Goal: Task Accomplishment & Management: Complete application form

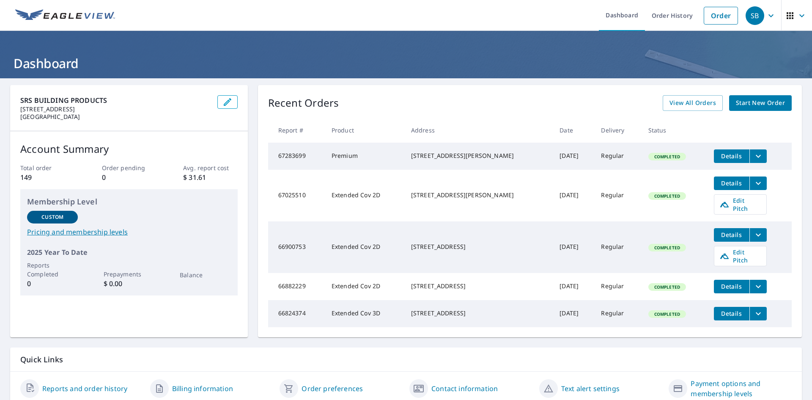
click at [754, 100] on span "Start New Order" at bounding box center [760, 103] width 49 height 11
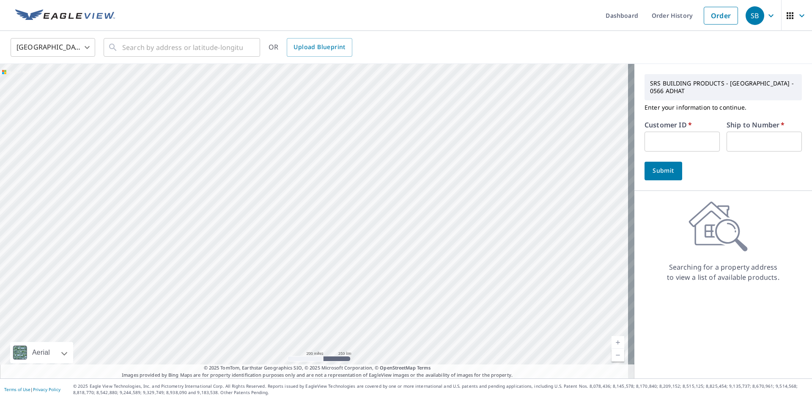
click at [690, 144] on input "text" at bounding box center [682, 142] width 75 height 20
click at [656, 136] on input "text" at bounding box center [682, 142] width 75 height 20
paste input "S011933"
type input "S011933"
click at [731, 142] on input "text" at bounding box center [764, 142] width 75 height 20
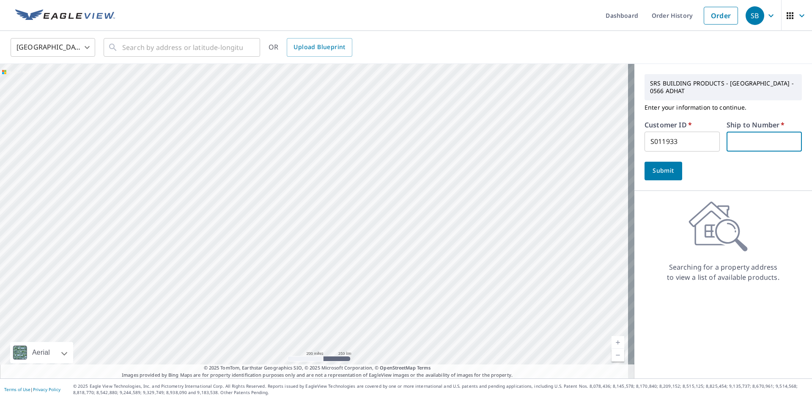
type input "001"
click at [668, 171] on span "Submit" at bounding box center [663, 170] width 24 height 11
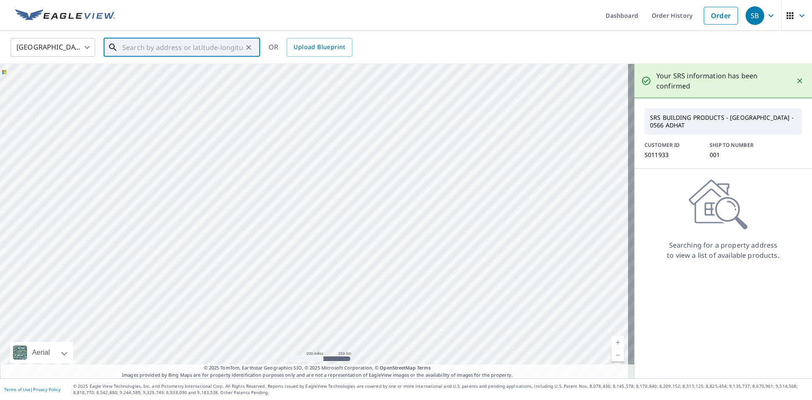
click at [147, 46] on input "text" at bounding box center [182, 48] width 121 height 24
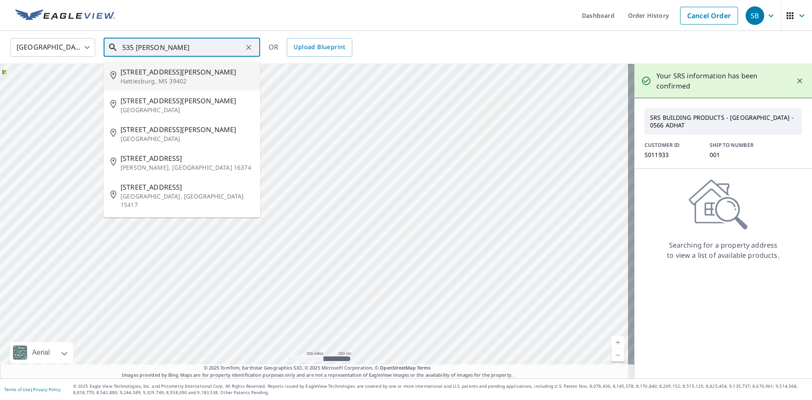
click at [159, 68] on span "[STREET_ADDRESS][PERSON_NAME]" at bounding box center [187, 72] width 133 height 10
type input "[STREET_ADDRESS][PERSON_NAME]"
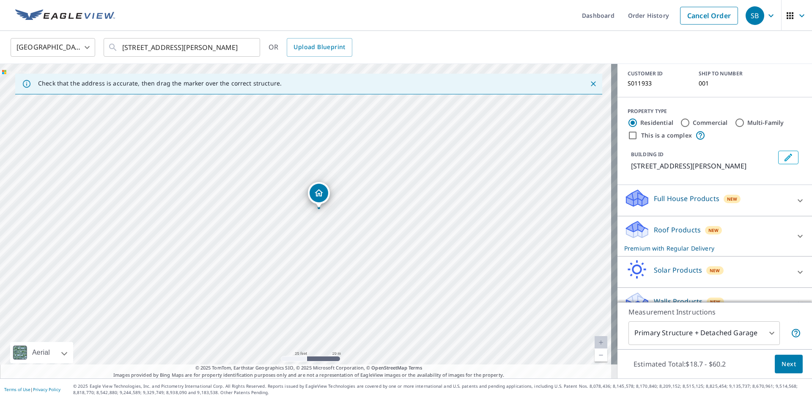
scroll to position [78, 0]
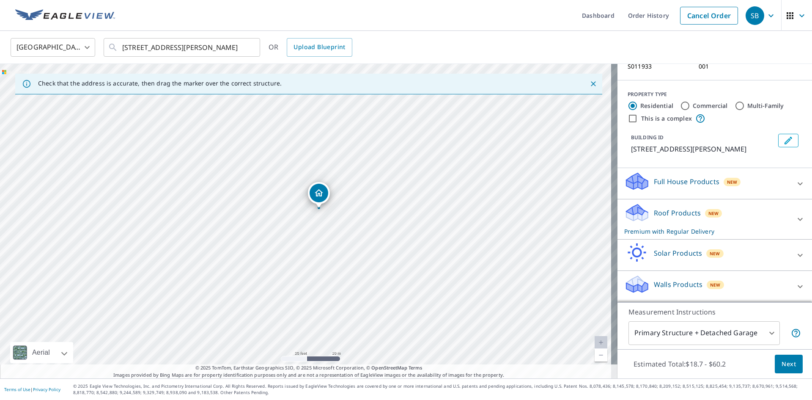
click at [782, 367] on span "Next" at bounding box center [789, 364] width 14 height 11
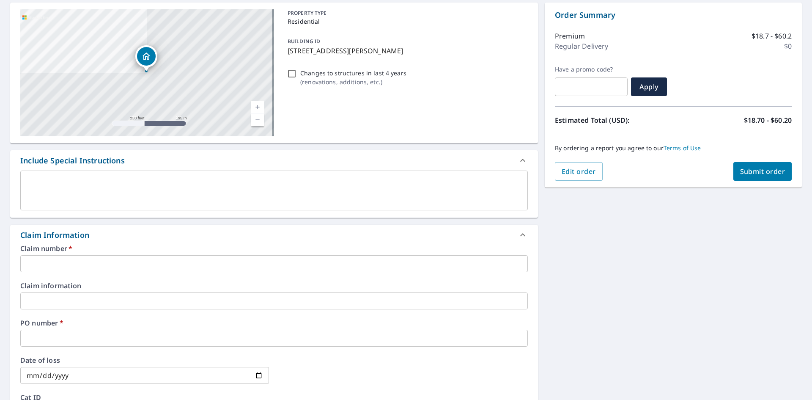
scroll to position [85, 0]
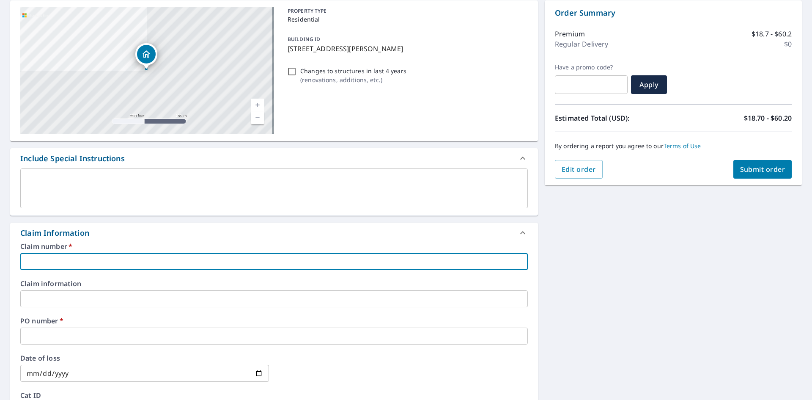
click at [97, 258] on input "text" at bounding box center [274, 261] width 508 height 17
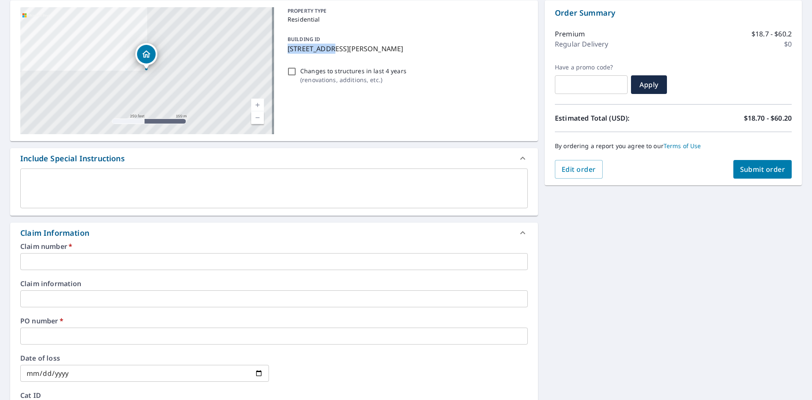
drag, startPoint x: 285, startPoint y: 48, endPoint x: 322, endPoint y: 49, distance: 37.2
click at [322, 49] on p "[STREET_ADDRESS][PERSON_NAME]" at bounding box center [406, 49] width 237 height 10
checkbox input "true"
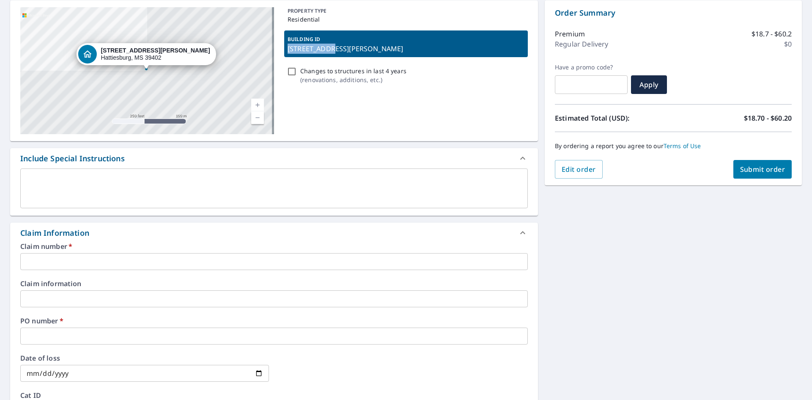
copy p "[STREET_ADDRESS][PERSON_NAME]"
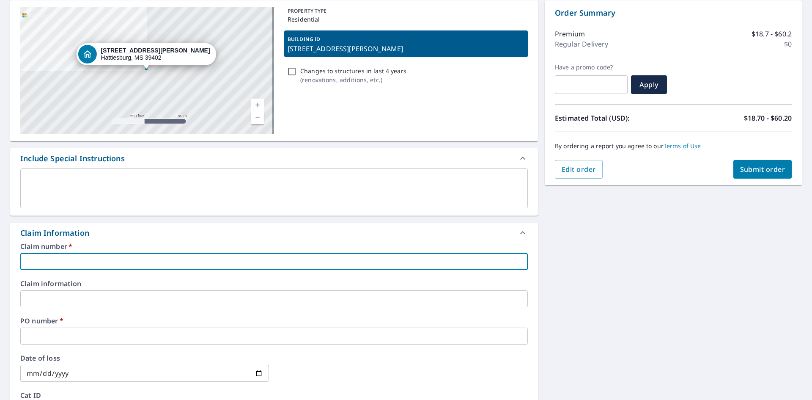
click at [72, 257] on input "text" at bounding box center [274, 261] width 508 height 17
paste input "[STREET_ADDRESS][PERSON_NAME]"
type input "[STREET_ADDRESS][PERSON_NAME]"
checkbox input "true"
type input "[STREET_ADDRESS][PERSON_NAME]"
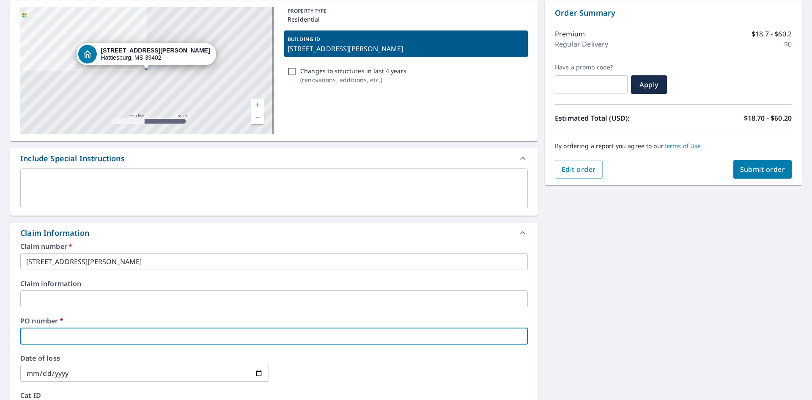
click at [87, 333] on input "text" at bounding box center [274, 335] width 508 height 17
paste input "[STREET_ADDRESS][PERSON_NAME]"
type input "[STREET_ADDRESS][PERSON_NAME]"
checkbox input "true"
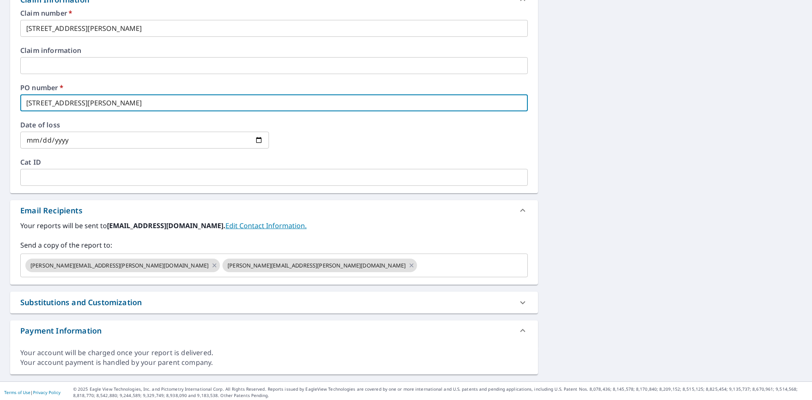
scroll to position [321, 0]
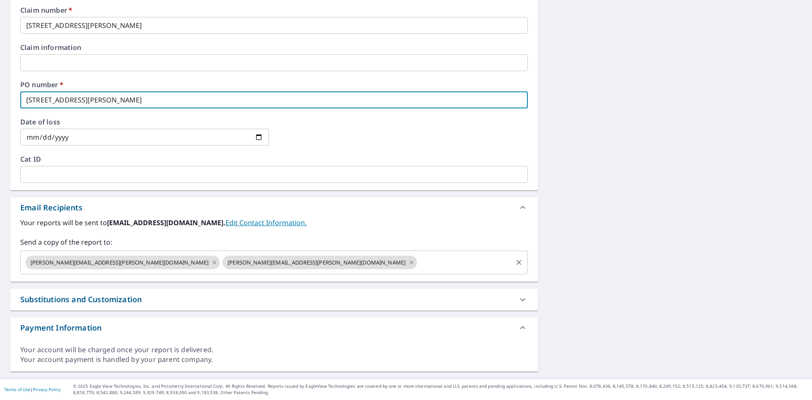
type input "[STREET_ADDRESS][PERSON_NAME]"
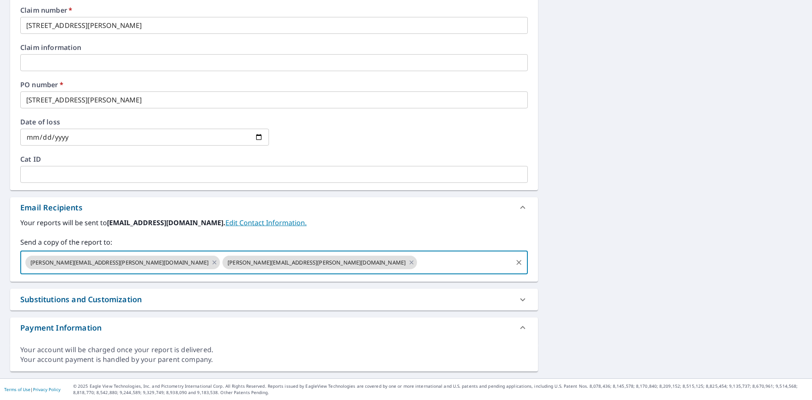
click at [418, 264] on input "text" at bounding box center [464, 262] width 93 height 16
type input "[PERSON_NAME][EMAIL_ADDRESS][PERSON_NAME][DOMAIN_NAME]"
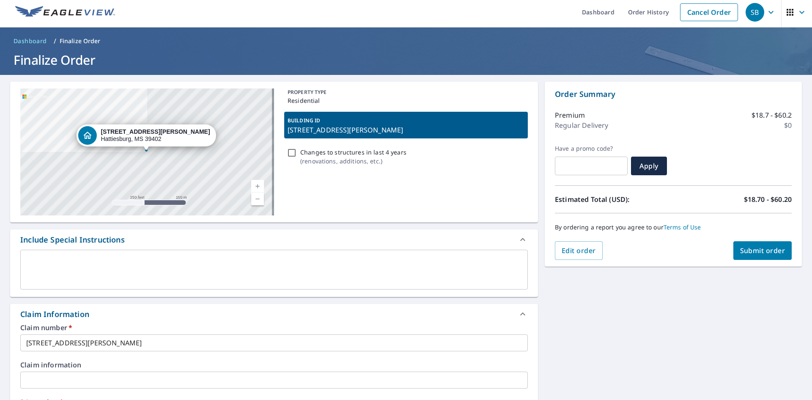
scroll to position [0, 0]
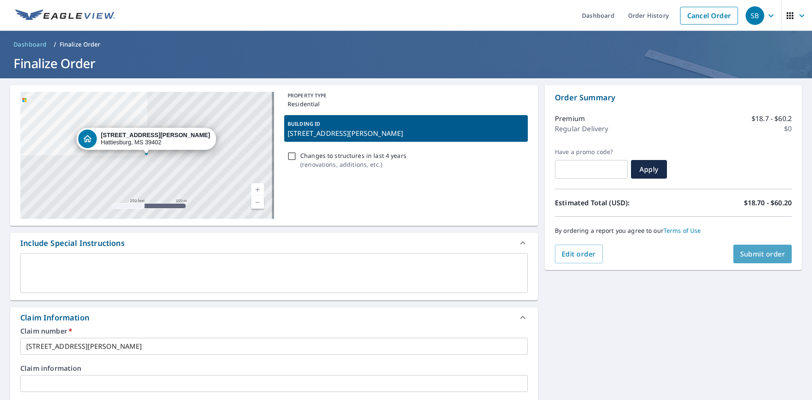
click at [769, 255] on span "Submit order" at bounding box center [762, 253] width 45 height 9
checkbox input "true"
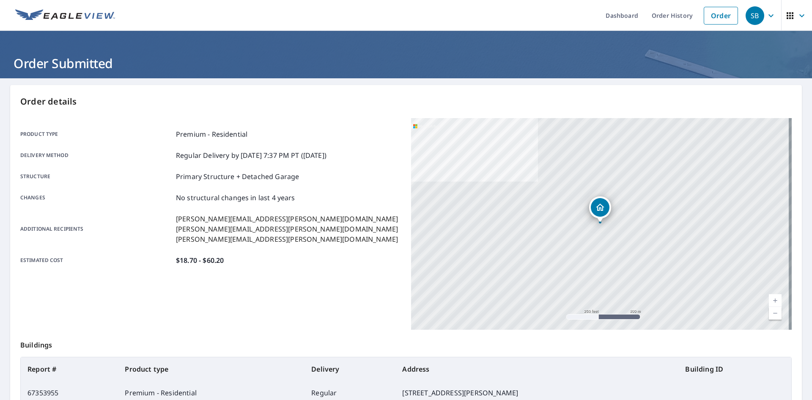
click at [81, 12] on img at bounding box center [65, 15] width 100 height 13
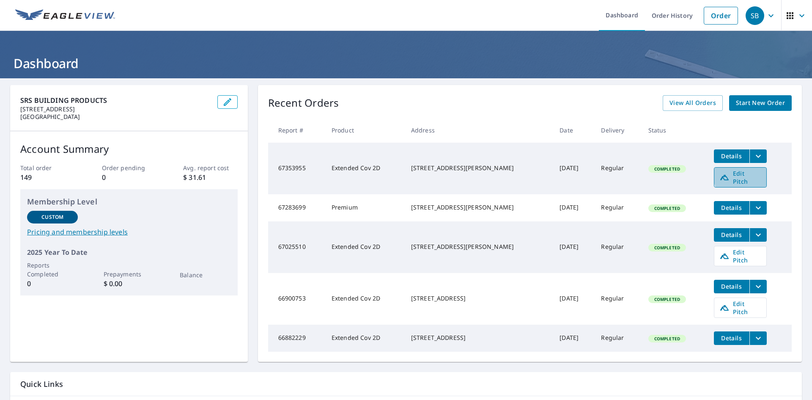
click at [744, 173] on span "Edit Pitch" at bounding box center [741, 177] width 42 height 16
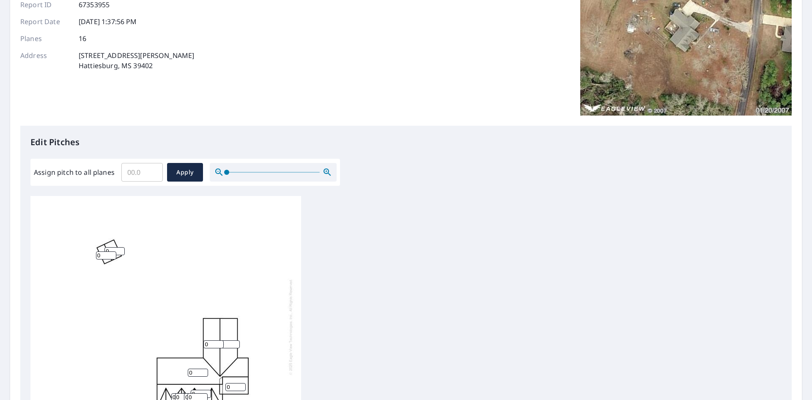
scroll to position [169, 0]
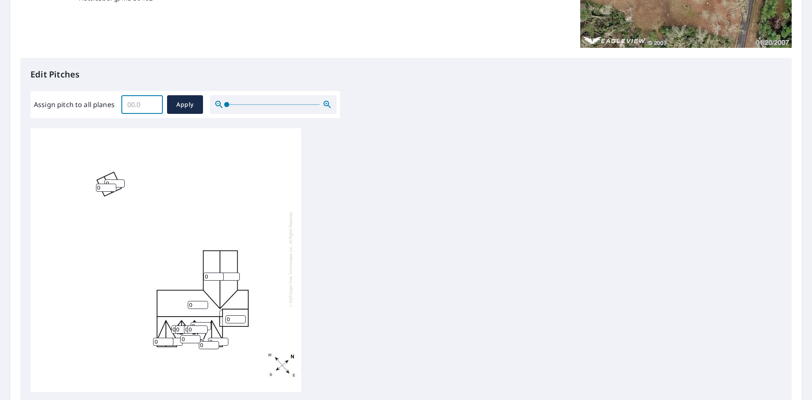
click at [138, 102] on input "Assign pitch to all planes" at bounding box center [141, 105] width 41 height 24
type input "6"
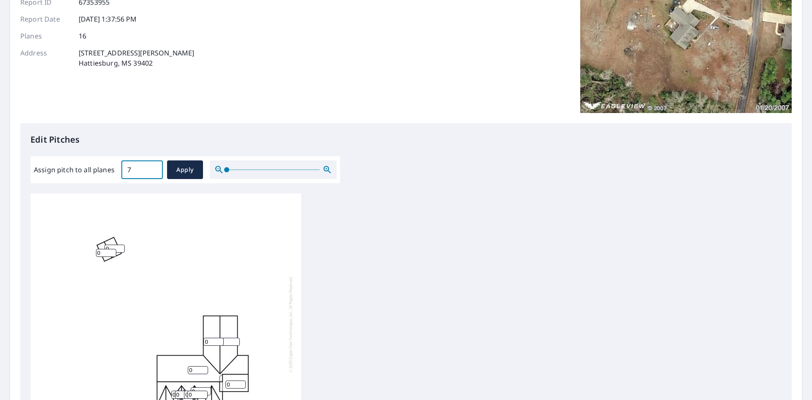
scroll to position [0, 0]
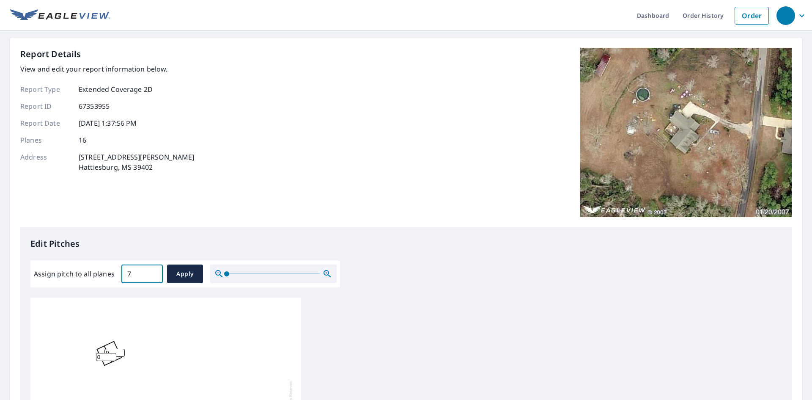
click at [131, 272] on input "7" at bounding box center [141, 274] width 41 height 24
drag, startPoint x: 131, startPoint y: 272, endPoint x: 124, endPoint y: 274, distance: 7.8
click at [124, 274] on input "7" at bounding box center [141, 274] width 41 height 24
type input "9"
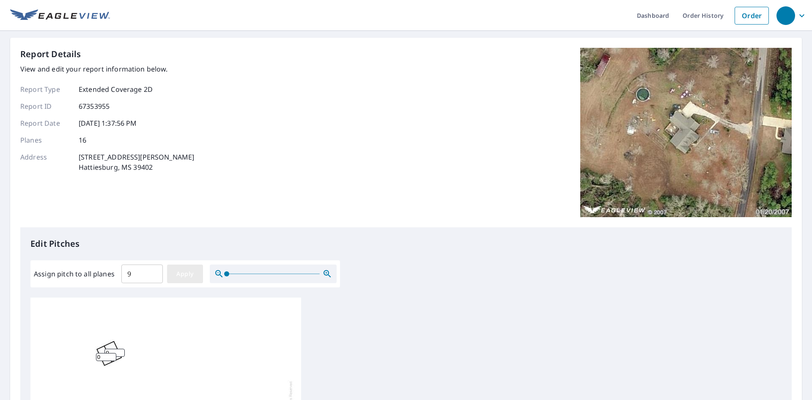
click at [174, 276] on span "Apply" at bounding box center [185, 274] width 22 height 11
type input "9"
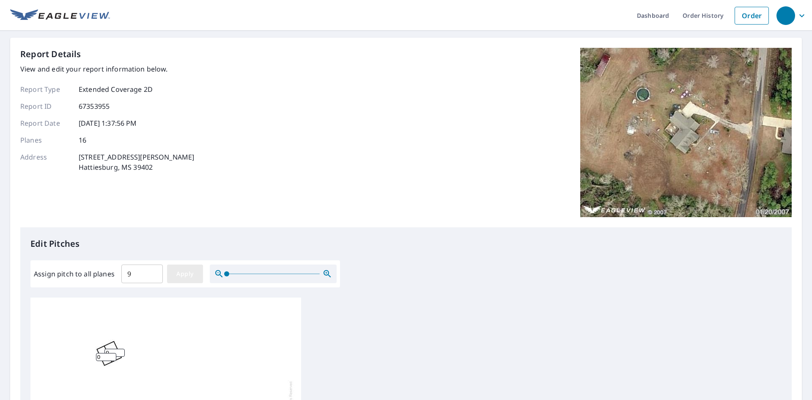
type input "9"
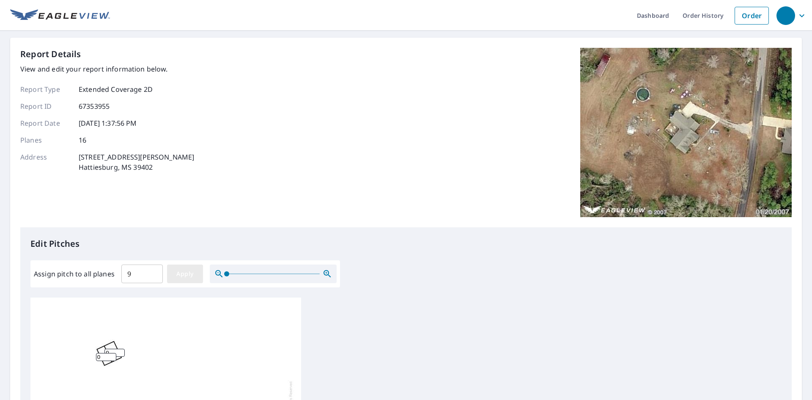
type input "9"
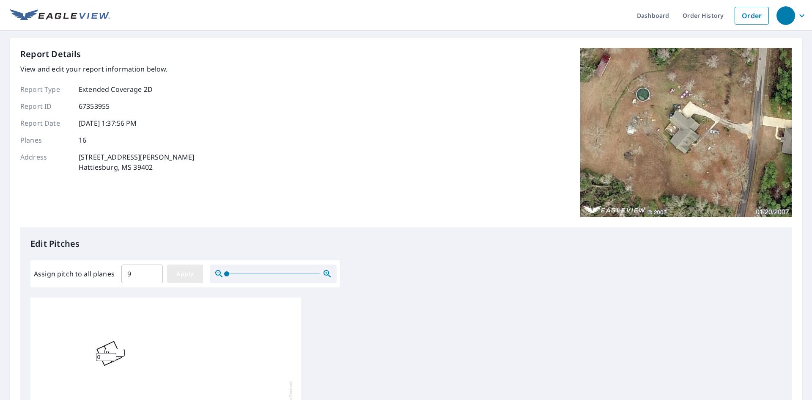
type input "9"
click at [113, 353] on input "8" at bounding box center [106, 357] width 20 height 8
click at [113, 353] on input "7" at bounding box center [106, 357] width 20 height 8
click at [113, 353] on input "6" at bounding box center [106, 357] width 20 height 8
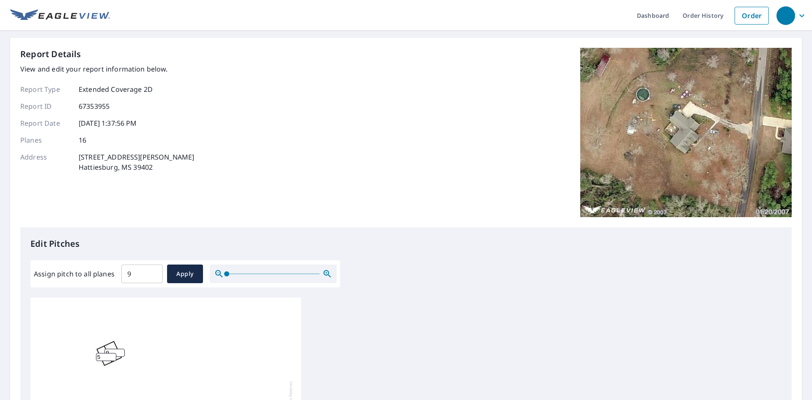
click at [113, 353] on input "5" at bounding box center [106, 357] width 20 height 8
click at [113, 353] on input "4" at bounding box center [106, 357] width 20 height 8
click at [113, 353] on input "3" at bounding box center [106, 357] width 20 height 8
click at [113, 353] on input "2" at bounding box center [106, 357] width 20 height 8
click at [113, 353] on input "1" at bounding box center [106, 357] width 20 height 8
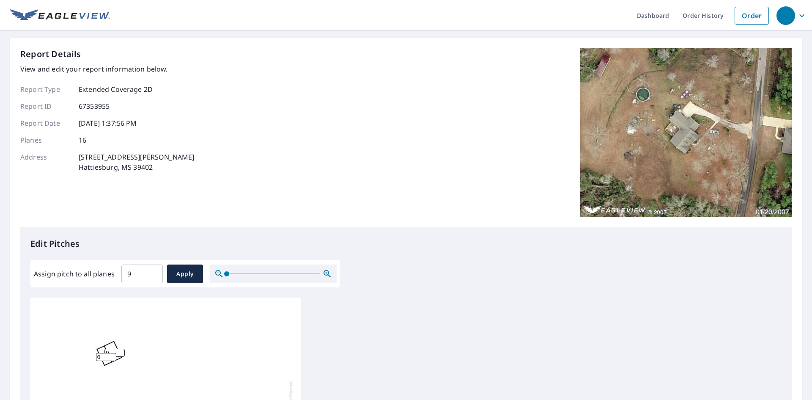
type input "0"
click at [113, 353] on input "0" at bounding box center [106, 357] width 20 height 8
click at [120, 349] on input "10" at bounding box center [114, 353] width 20 height 8
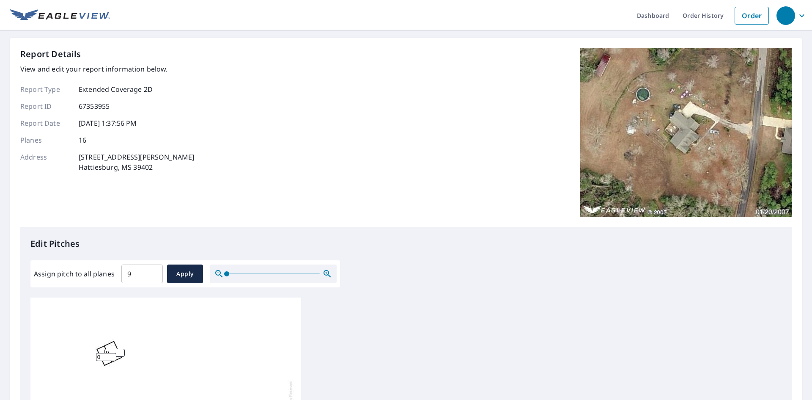
click at [120, 349] on input "9" at bounding box center [114, 353] width 20 height 8
click at [120, 349] on input "8" at bounding box center [114, 353] width 20 height 8
click at [120, 349] on input "7" at bounding box center [114, 353] width 20 height 8
click at [120, 349] on input "6" at bounding box center [114, 353] width 20 height 8
click at [120, 349] on input "5" at bounding box center [114, 353] width 20 height 8
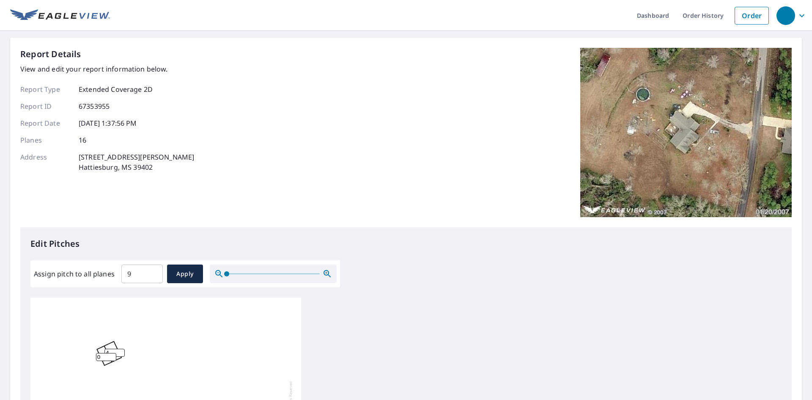
click at [120, 349] on input "4" at bounding box center [114, 353] width 20 height 8
click at [120, 349] on input "3" at bounding box center [114, 353] width 20 height 8
click at [120, 349] on input "2" at bounding box center [114, 353] width 20 height 8
click at [120, 349] on input "1" at bounding box center [114, 353] width 20 height 8
type input "0"
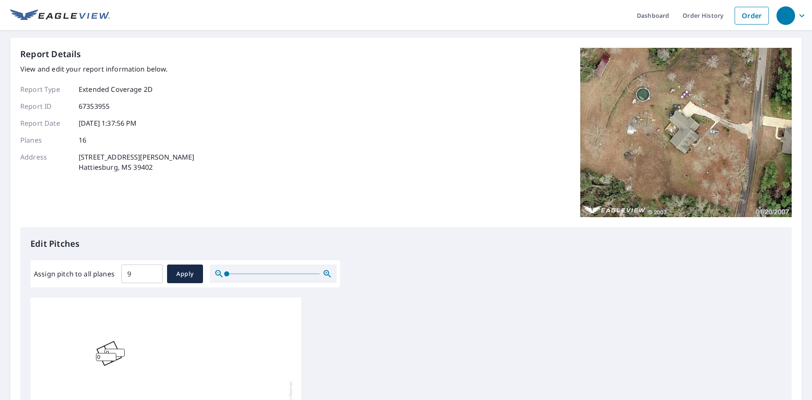
click at [120, 349] on input "0" at bounding box center [114, 353] width 20 height 8
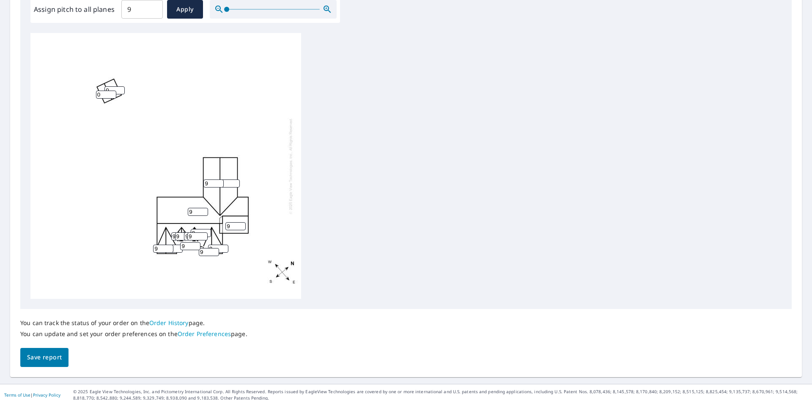
scroll to position [270, 0]
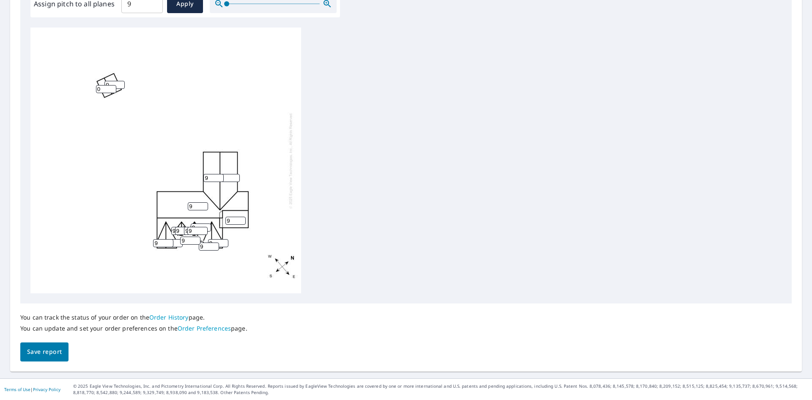
click at [46, 353] on span "Save report" at bounding box center [44, 351] width 35 height 11
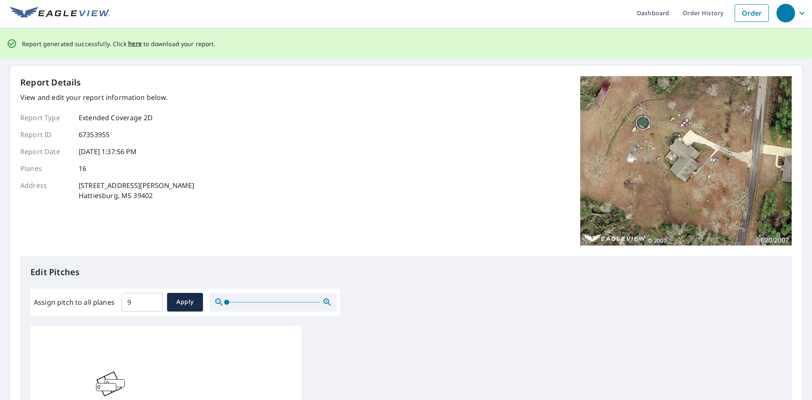
scroll to position [0, 0]
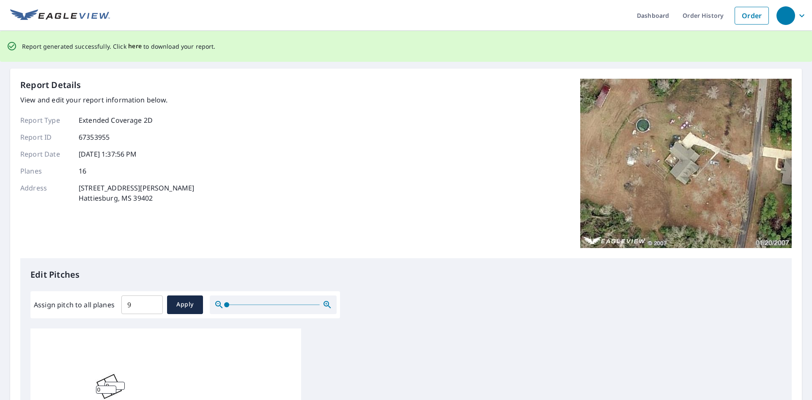
click at [134, 48] on span "here" at bounding box center [135, 46] width 14 height 11
